Goal: Use online tool/utility: Utilize a website feature to perform a specific function

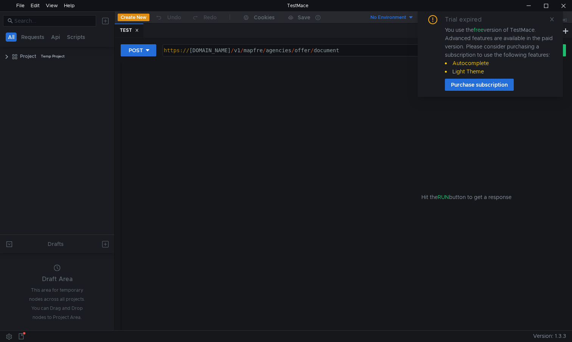
click at [204, 49] on div "https:// [DOMAIN_NAME] / v1 / mapfre / agencies / offer / document" at bounding box center [337, 56] width 350 height 18
click at [193, 51] on div "https:// [DOMAIN_NAME] / v1 / mapfre / agencies / offer / document" at bounding box center [337, 56] width 350 height 18
drag, startPoint x: 190, startPoint y: 51, endPoint x: 374, endPoint y: 55, distance: 184.3
click at [374, 55] on div "https:// [DOMAIN_NAME] / v1 / mapfre / agencies / offer / document" at bounding box center [337, 56] width 350 height 18
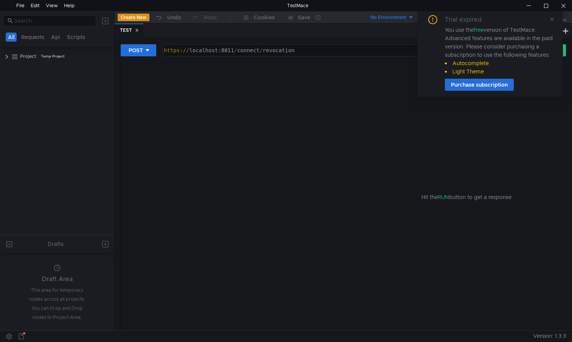
click at [253, 99] on div "Hit the RUN button to get a response" at bounding box center [467, 197] width 672 height 268
click at [179, 51] on div "https:// localhost:8011 / connect / revocation" at bounding box center [337, 56] width 350 height 18
type textarea "[URL]"
click at [182, 89] on div "Hit the RUN button to get a response" at bounding box center [467, 197] width 672 height 268
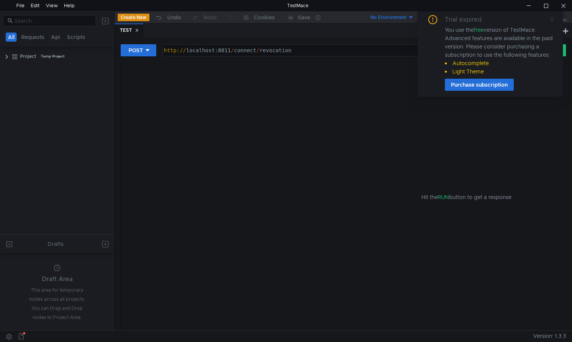
click at [551, 17] on icon at bounding box center [551, 19] width 5 height 5
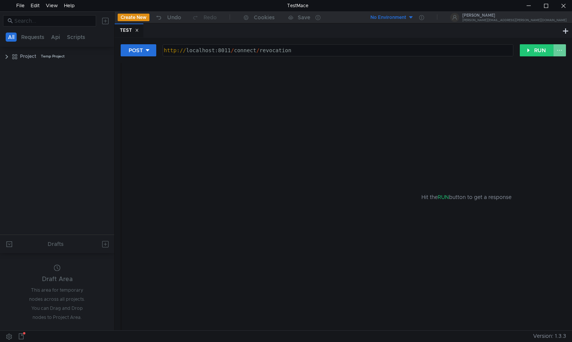
click at [558, 53] on button at bounding box center [559, 50] width 13 height 12
click at [458, 95] on div at bounding box center [286, 171] width 572 height 342
click at [317, 49] on div "http:// localhost:8011 / connect / revocation" at bounding box center [337, 56] width 350 height 18
click at [187, 80] on div "Hit the RUN button to get a response" at bounding box center [467, 197] width 672 height 268
click at [534, 50] on button "RUN" at bounding box center [537, 50] width 34 height 12
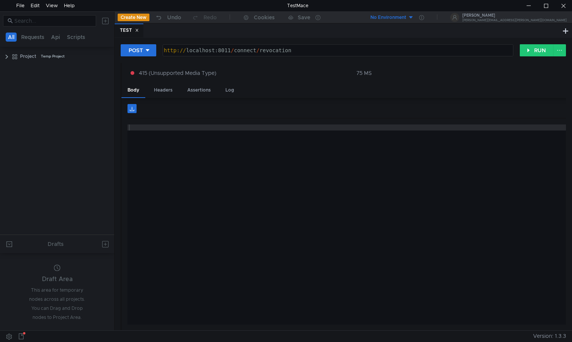
click at [181, 133] on div at bounding box center [469, 230] width 684 height 212
click at [154, 113] on div at bounding box center [469, 111] width 684 height 14
click at [258, 78] on div "415 (Unsupported Media Type) 75 MS" at bounding box center [466, 73] width 690 height 20
click at [143, 48] on div "POST" at bounding box center [136, 50] width 14 height 8
click at [140, 78] on li "POST" at bounding box center [139, 78] width 36 height 12
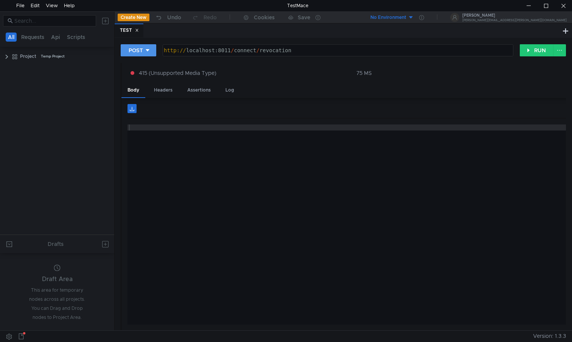
click at [149, 50] on icon at bounding box center [147, 50] width 5 height 5
click at [135, 66] on li "GET" at bounding box center [139, 66] width 36 height 12
click at [533, 50] on button "RUN" at bounding box center [537, 50] width 34 height 12
click at [138, 48] on div "GET" at bounding box center [134, 50] width 11 height 8
click at [134, 77] on li "POST" at bounding box center [137, 78] width 33 height 12
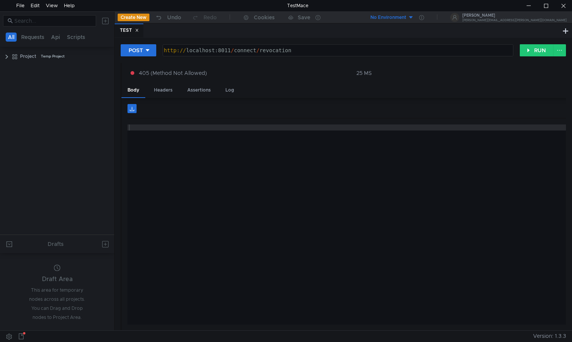
click at [248, 50] on div "http:// localhost:8011 / connect / revocation" at bounding box center [337, 56] width 350 height 18
click at [279, 54] on div "http:// localhost:8011 / connect / revocation" at bounding box center [337, 56] width 350 height 18
drag, startPoint x: 301, startPoint y: 50, endPoint x: 138, endPoint y: 45, distance: 162.4
click at [138, 45] on div "POST [URL] http:// localhost:8011 / connect / revocation הההההההההההההההההההההה…" at bounding box center [320, 50] width 399 height 13
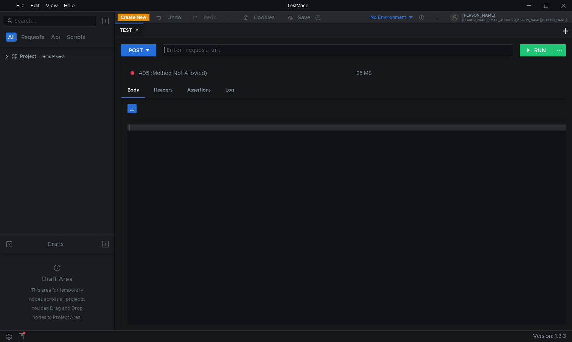
click at [137, 30] on icon at bounding box center [137, 30] width 3 height 3
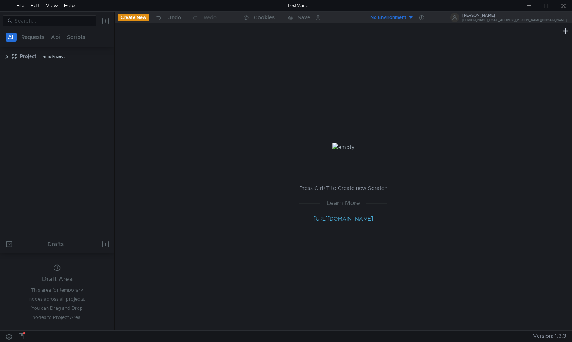
click at [132, 18] on button "Create New" at bounding box center [134, 18] width 32 height 8
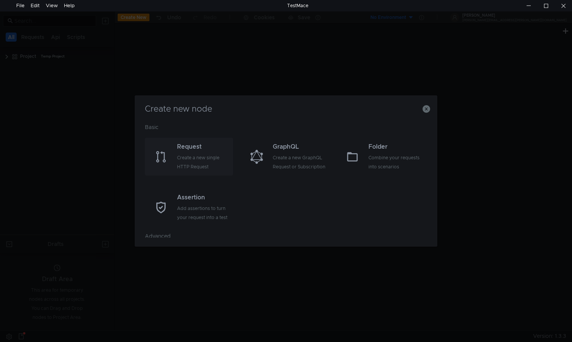
click at [187, 155] on div "Create a new single HTTP Request" at bounding box center [204, 162] width 54 height 18
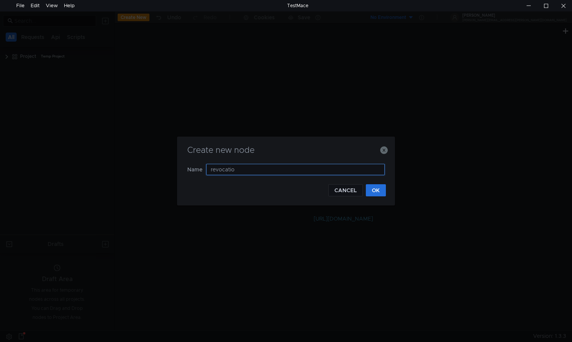
type input "revocatiom"
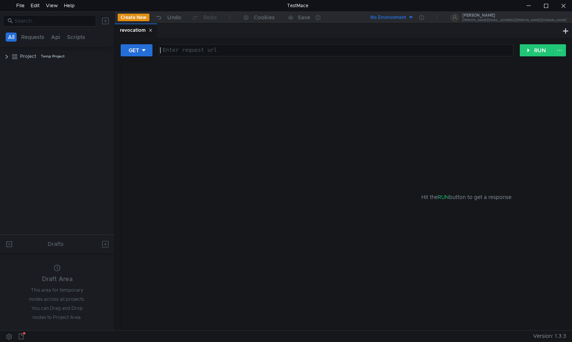
click at [197, 51] on div at bounding box center [336, 56] width 354 height 18
paste textarea "[URL]"
type textarea "[URL]"
click at [143, 52] on icon at bounding box center [143, 50] width 5 height 5
click at [137, 75] on li "POST" at bounding box center [137, 78] width 33 height 12
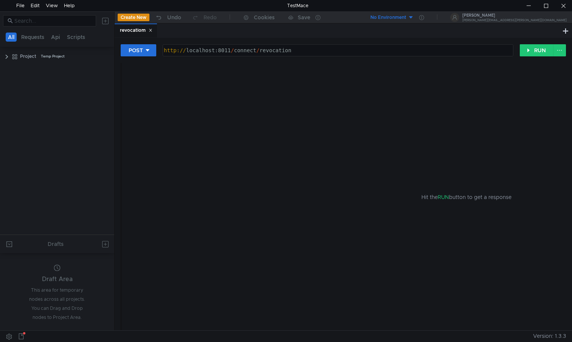
click at [234, 87] on div "Hit the RUN button to get a response" at bounding box center [467, 197] width 672 height 268
click at [260, 93] on div "Hit the RUN button to get a response" at bounding box center [467, 197] width 672 height 268
click at [254, 76] on div "Hit the RUN button to get a response" at bounding box center [467, 197] width 672 height 268
click at [6, 56] on clr-icon at bounding box center [7, 57] width 6 height 6
click at [32, 79] on span "POST" at bounding box center [30, 80] width 13 height 11
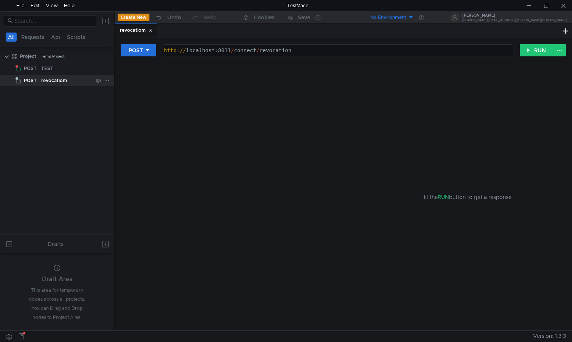
click at [105, 81] on icon at bounding box center [106, 80] width 5 height 5
click at [255, 137] on div at bounding box center [286, 171] width 572 height 342
click at [568, 28] on button at bounding box center [565, 30] width 9 height 9
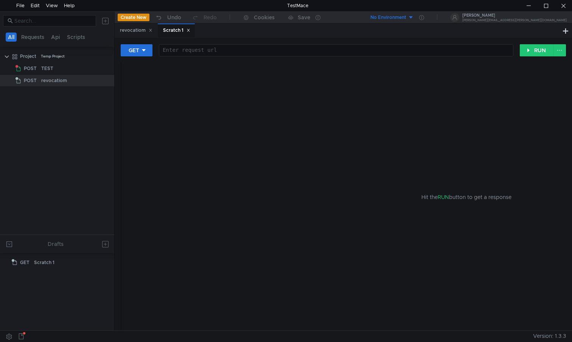
click at [189, 30] on icon at bounding box center [189, 30] width 4 height 4
click at [406, 14] on div "No Environment" at bounding box center [388, 17] width 36 height 7
click at [362, 84] on div at bounding box center [286, 171] width 572 height 342
drag, startPoint x: 169, startPoint y: 51, endPoint x: 146, endPoint y: 51, distance: 22.7
click at [146, 51] on icon at bounding box center [147, 50] width 5 height 5
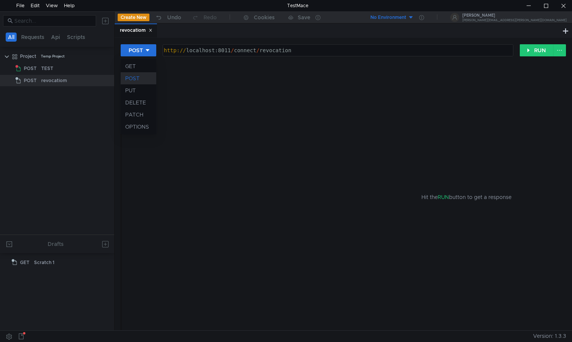
click at [202, 121] on div at bounding box center [286, 171] width 572 height 342
click at [492, 49] on div "http:// localhost:8011 / connect / revocation" at bounding box center [337, 56] width 350 height 18
click at [529, 50] on button "RUN" at bounding box center [537, 50] width 34 height 12
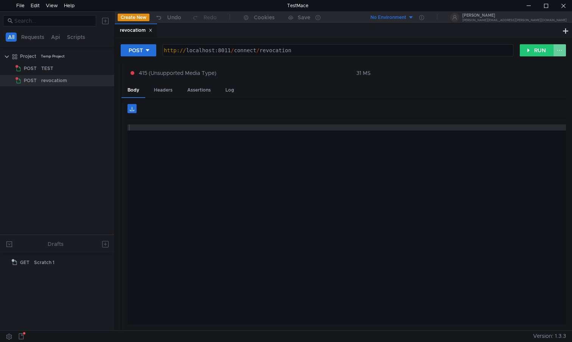
click at [556, 54] on button at bounding box center [559, 50] width 13 height 12
click at [408, 110] on div at bounding box center [286, 171] width 572 height 342
click at [169, 87] on div "Headers" at bounding box center [163, 90] width 31 height 14
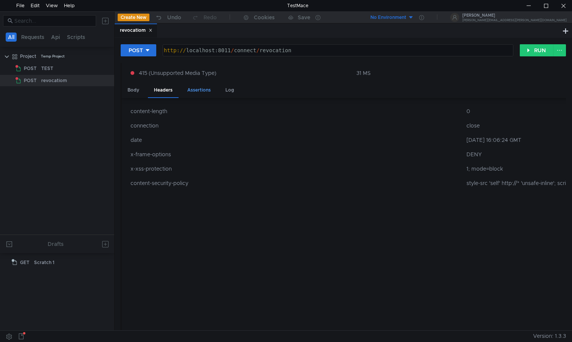
click at [196, 90] on div "Assertions" at bounding box center [199, 90] width 36 height 14
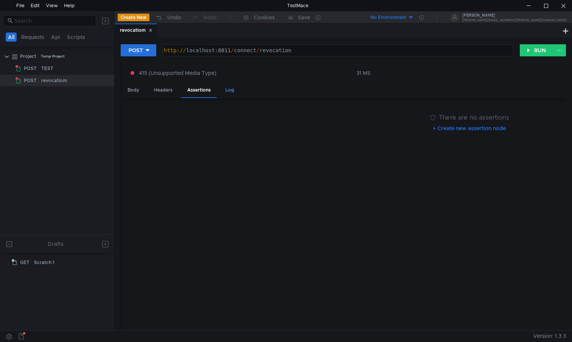
click at [232, 90] on div "Log" at bounding box center [229, 90] width 21 height 14
click at [131, 89] on div "Body" at bounding box center [133, 90] width 24 height 14
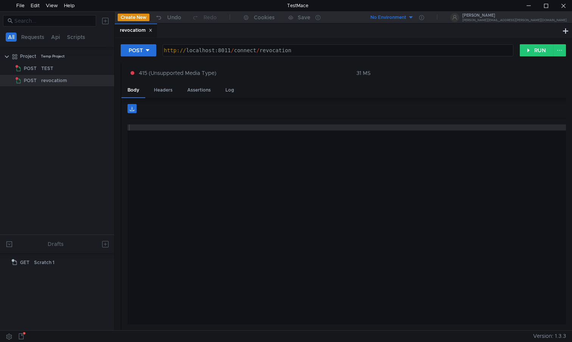
click at [78, 99] on tree-viewport "Project Temp Project POST TEST POST revocatiom" at bounding box center [57, 142] width 114 height 185
drag, startPoint x: 40, startPoint y: 77, endPoint x: 9, endPoint y: 106, distance: 42.8
click at [9, 106] on tree-viewport "Project Temp Project POST TEST POST revocatiom" at bounding box center [57, 142] width 114 height 185
click at [105, 80] on icon at bounding box center [106, 80] width 5 height 5
click at [139, 202] on div at bounding box center [286, 171] width 572 height 342
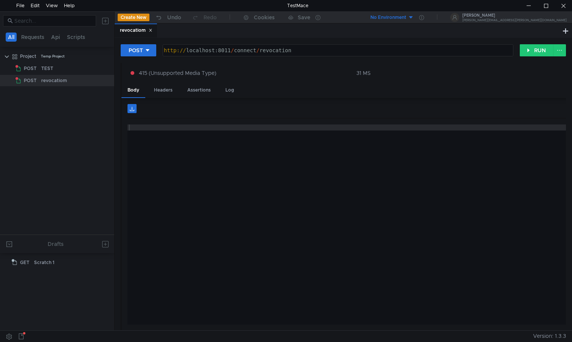
click at [65, 190] on tree-viewport "Project Temp Project POST TEST POST revocatiom" at bounding box center [57, 142] width 114 height 185
click at [6, 331] on button at bounding box center [9, 336] width 12 height 11
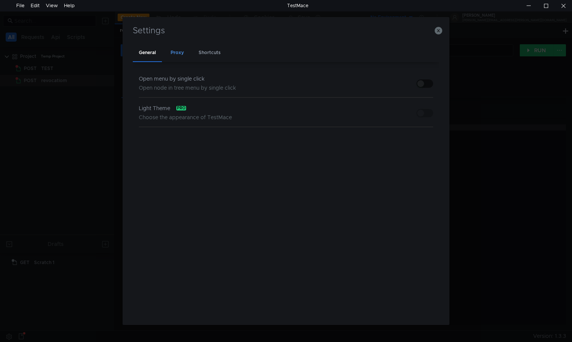
click at [175, 55] on div "Proxy" at bounding box center [177, 53] width 25 height 18
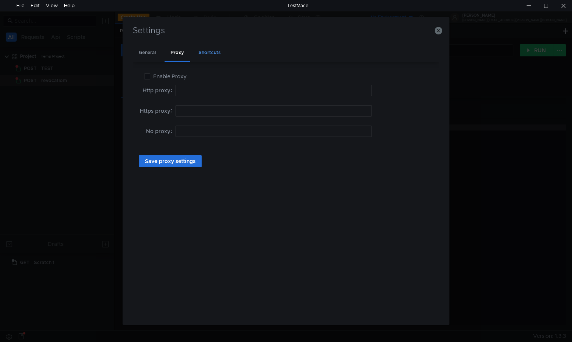
click at [206, 55] on div "Shortcuts" at bounding box center [210, 53] width 34 height 18
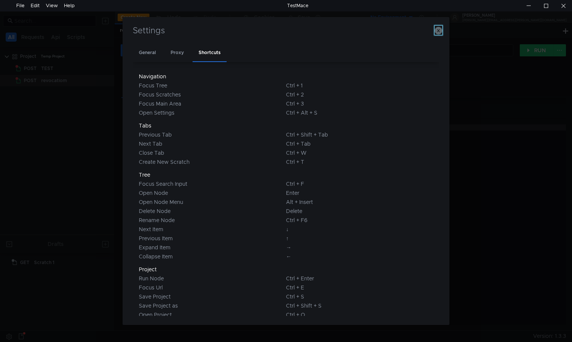
click at [438, 34] on icon "button" at bounding box center [439, 31] width 8 height 8
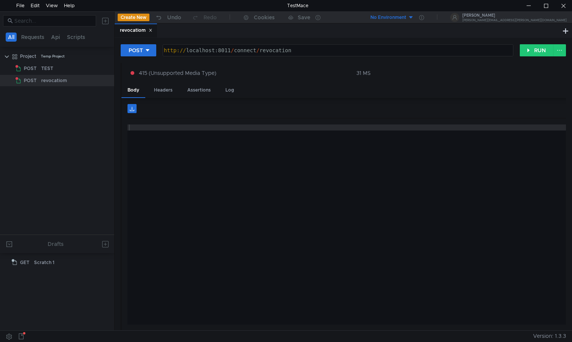
click at [220, 153] on div at bounding box center [469, 230] width 684 height 212
click at [22, 3] on div "File" at bounding box center [20, 5] width 8 height 11
click at [72, 22] on span "Toggle DevTools" at bounding box center [81, 20] width 52 height 5
click at [52, 4] on div "View" at bounding box center [52, 5] width 12 height 11
click at [163, 188] on div at bounding box center [469, 230] width 684 height 212
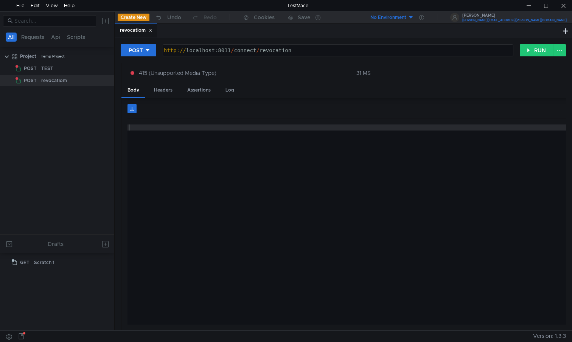
click at [545, 19] on div "[PERSON_NAME][EMAIL_ADDRESS][PERSON_NAME][DOMAIN_NAME]" at bounding box center [514, 20] width 104 height 3
click at [528, 34] on li "Exit" at bounding box center [542, 33] width 50 height 12
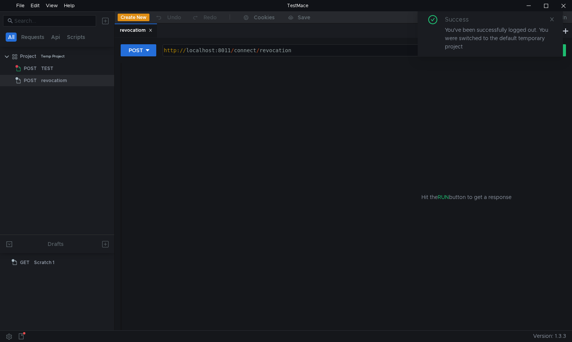
click at [236, 112] on div "Hit the RUN button to get a response" at bounding box center [467, 197] width 672 height 268
click at [550, 19] on icon at bounding box center [551, 19] width 5 height 5
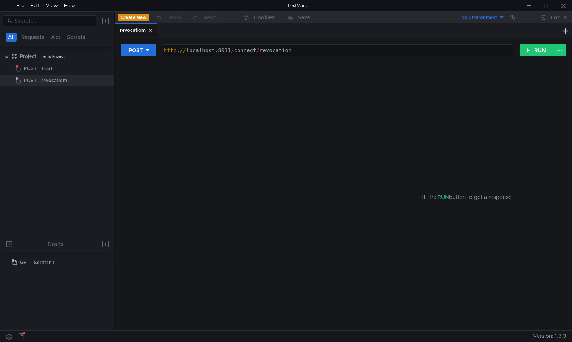
click at [178, 81] on div "Hit the RUN button to get a response" at bounding box center [467, 197] width 672 height 268
click at [565, 4] on div at bounding box center [563, 5] width 17 height 11
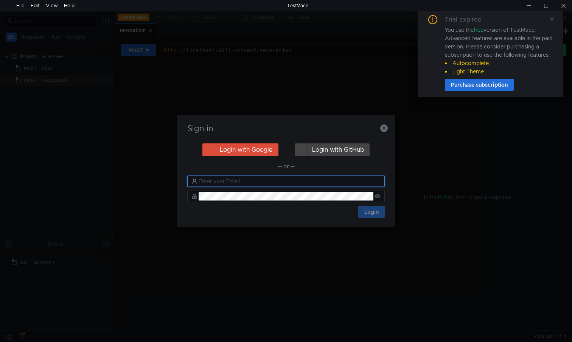
click at [238, 178] on input "text" at bounding box center [290, 181] width 182 height 8
click at [384, 126] on icon "button" at bounding box center [384, 128] width 8 height 8
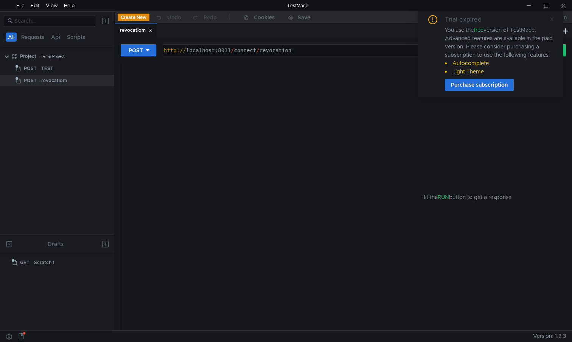
click at [551, 20] on icon at bounding box center [551, 19] width 5 height 5
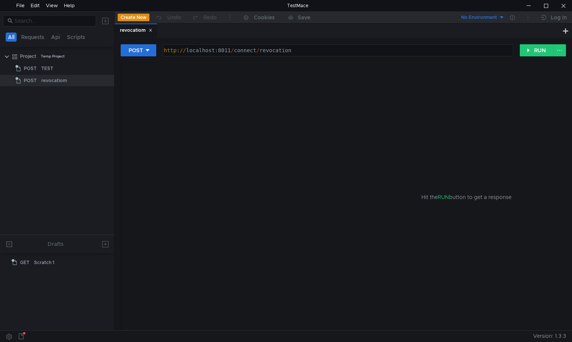
click at [265, 72] on div "Hit the RUN button to get a response" at bounding box center [467, 197] width 672 height 268
type textarea "[URL]"
click at [232, 52] on div "http:// localhost:8011 / connect / revocation" at bounding box center [337, 56] width 350 height 18
click at [561, 47] on button at bounding box center [559, 50] width 13 height 12
click at [535, 68] on span "Disable node" at bounding box center [545, 66] width 33 height 7
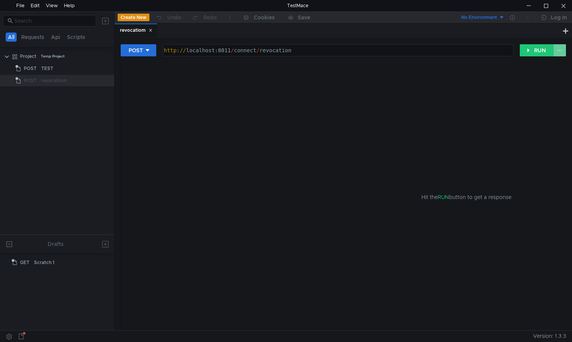
click at [563, 50] on button at bounding box center [559, 50] width 13 height 12
click at [532, 66] on span "Enable node" at bounding box center [545, 66] width 31 height 7
click at [301, 113] on div "Hit the RUN button to get a response" at bounding box center [467, 197] width 672 height 268
click at [222, 97] on div "Hit the RUN button to get a response" at bounding box center [467, 197] width 672 height 268
click at [564, 5] on div at bounding box center [563, 5] width 17 height 11
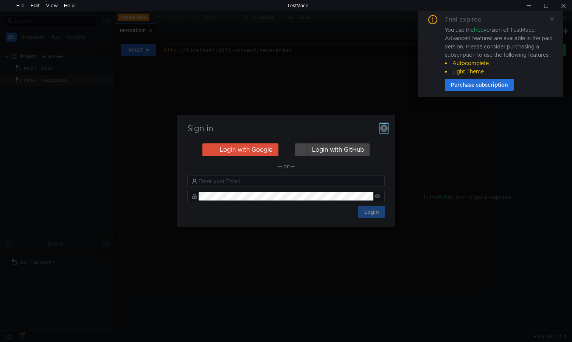
click at [383, 126] on icon "button" at bounding box center [384, 128] width 8 height 8
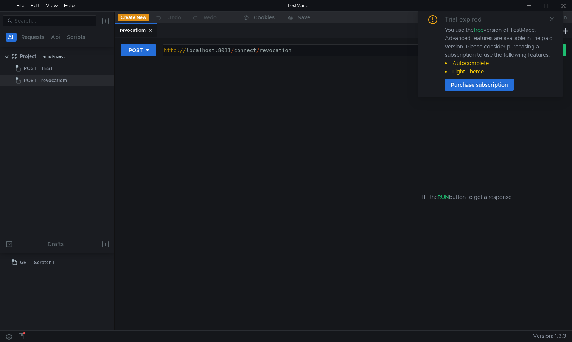
type textarea "[URL]"
click at [216, 51] on div "http:// localhost:8011 / connect / revocation" at bounding box center [337, 56] width 350 height 18
click at [184, 93] on div "Hit the RUN button to get a response" at bounding box center [467, 197] width 672 height 268
click at [23, 332] on sup at bounding box center [24, 333] width 2 height 2
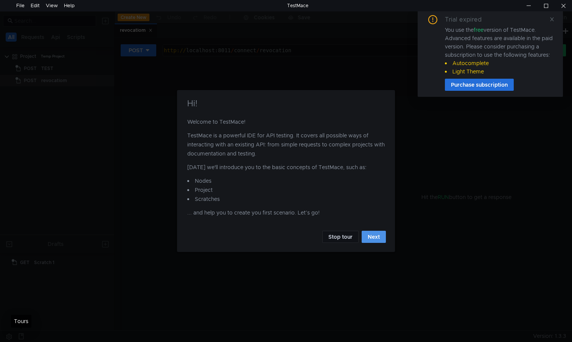
click at [368, 236] on button "Next" at bounding box center [374, 237] width 24 height 12
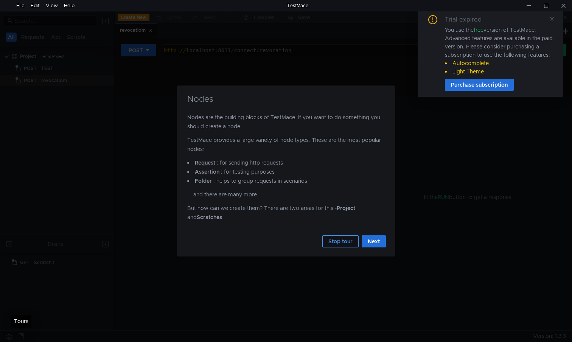
click at [340, 239] on button "Stop tour" at bounding box center [340, 241] width 36 height 12
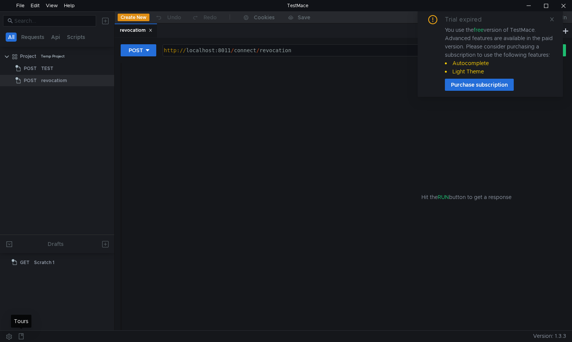
click at [350, 181] on div "Hit the RUN button to get a response" at bounding box center [467, 197] width 672 height 268
click at [550, 18] on icon at bounding box center [551, 19] width 5 height 5
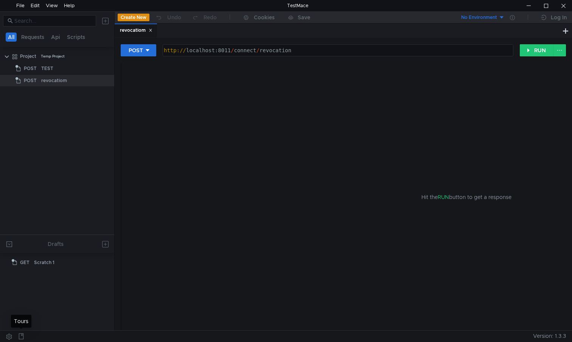
click at [272, 98] on div "Hit the RUN button to get a response" at bounding box center [467, 197] width 672 height 268
click at [28, 37] on button "Requests" at bounding box center [33, 37] width 28 height 9
click at [53, 36] on button "Api" at bounding box center [57, 37] width 14 height 9
click at [15, 56] on clr-icon at bounding box center [15, 57] width 6 height 6
click at [36, 56] on div "Project Temp Project" at bounding box center [62, 56] width 84 height 11
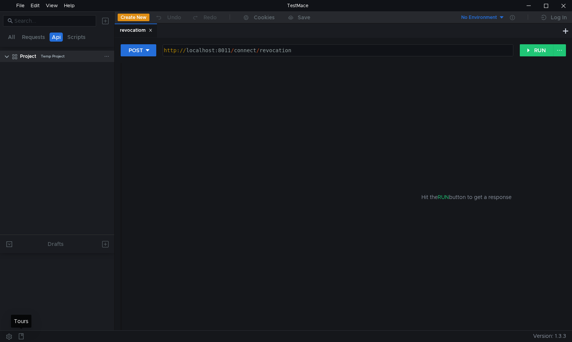
click at [106, 54] on icon at bounding box center [106, 56] width 5 height 5
click at [179, 72] on app-tour-anchor "Request" at bounding box center [186, 75] width 20 height 9
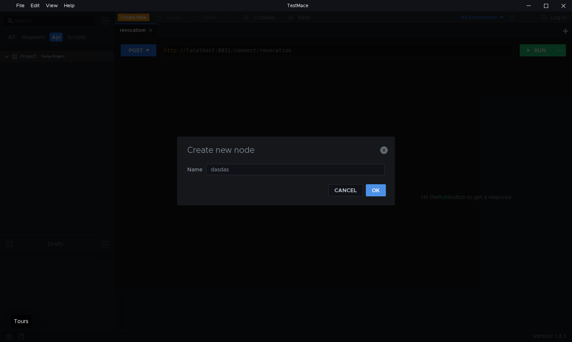
type input "dasdas"
click at [375, 191] on button "OK" at bounding box center [376, 190] width 20 height 12
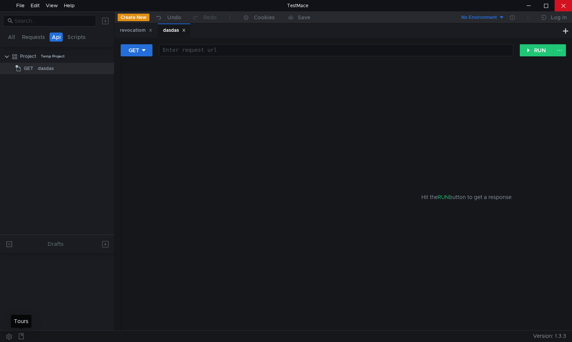
click at [561, 5] on div at bounding box center [563, 5] width 17 height 11
